Goal: Obtain resource: Obtain resource

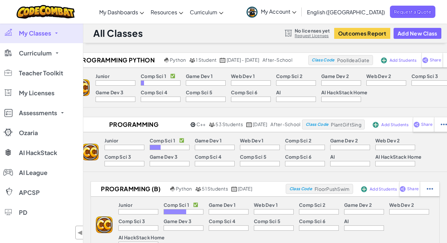
click at [146, 78] on p "Comp Sci 1" at bounding box center [154, 75] width 26 height 5
click at [114, 127] on h2 "Programming Fundamentals" at bounding box center [133, 124] width 112 height 10
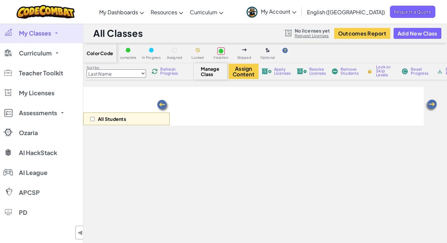
select select "560f1a9f22961295f9427742"
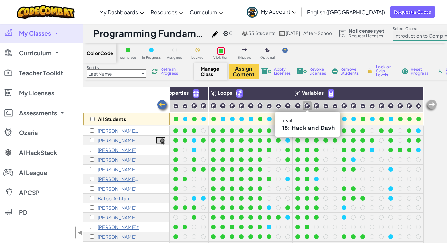
click at [307, 106] on img at bounding box center [307, 106] width 6 height 6
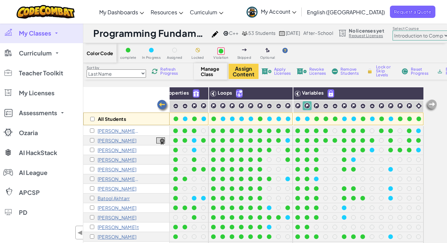
click at [307, 106] on img at bounding box center [307, 106] width 6 height 6
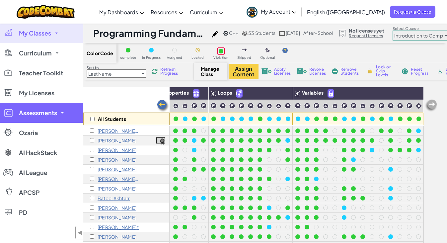
click at [62, 112] on span at bounding box center [62, 112] width 3 height 1
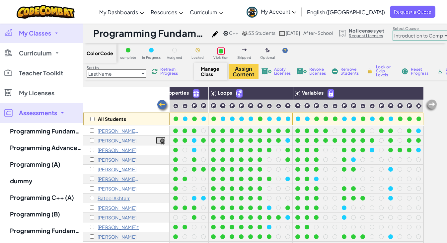
click at [62, 112] on span at bounding box center [62, 112] width 3 height 1
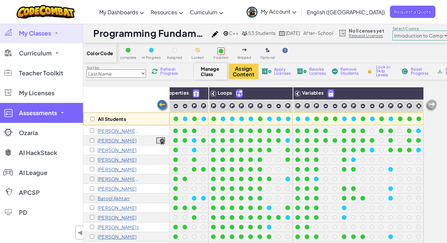
click at [62, 112] on span at bounding box center [62, 112] width 3 height 1
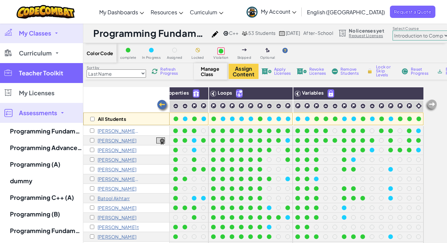
click at [56, 70] on span "Teacher Toolkit" at bounding box center [41, 73] width 44 height 6
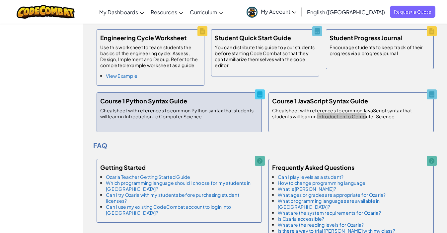
scroll to position [361, 0]
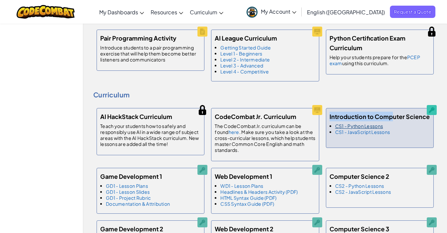
click at [373, 125] on link "CS1 - Python Lessons" at bounding box center [359, 126] width 48 height 6
click at [407, 135] on div "Introduction to Computer Science CS1 - Python Lessons CS1 - JavaScript Lessons" at bounding box center [380, 128] width 108 height 40
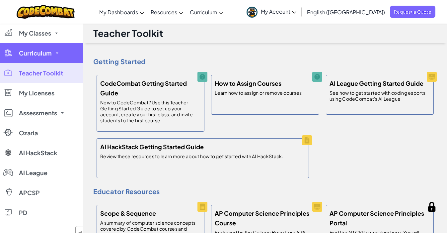
scroll to position [0, 0]
click at [52, 56] on link "Curriculum" at bounding box center [41, 53] width 83 height 20
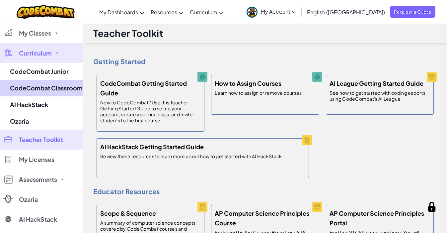
click at [52, 86] on link "CodeCombat Classroom" at bounding box center [41, 88] width 83 height 17
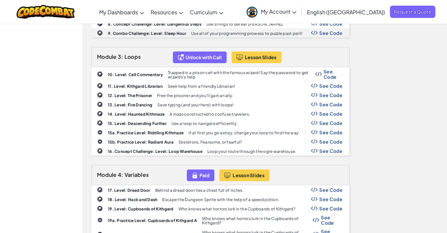
scroll to position [414, 0]
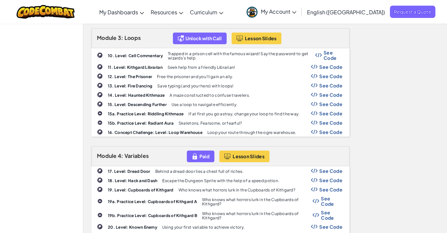
click at [323, 177] on span "See Code" at bounding box center [330, 179] width 23 height 5
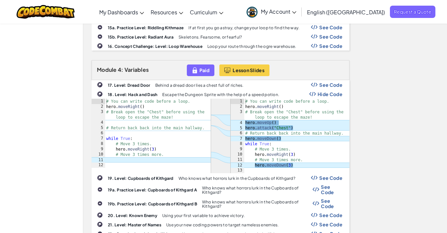
scroll to position [512, 0]
